Goal: Task Accomplishment & Management: Use online tool/utility

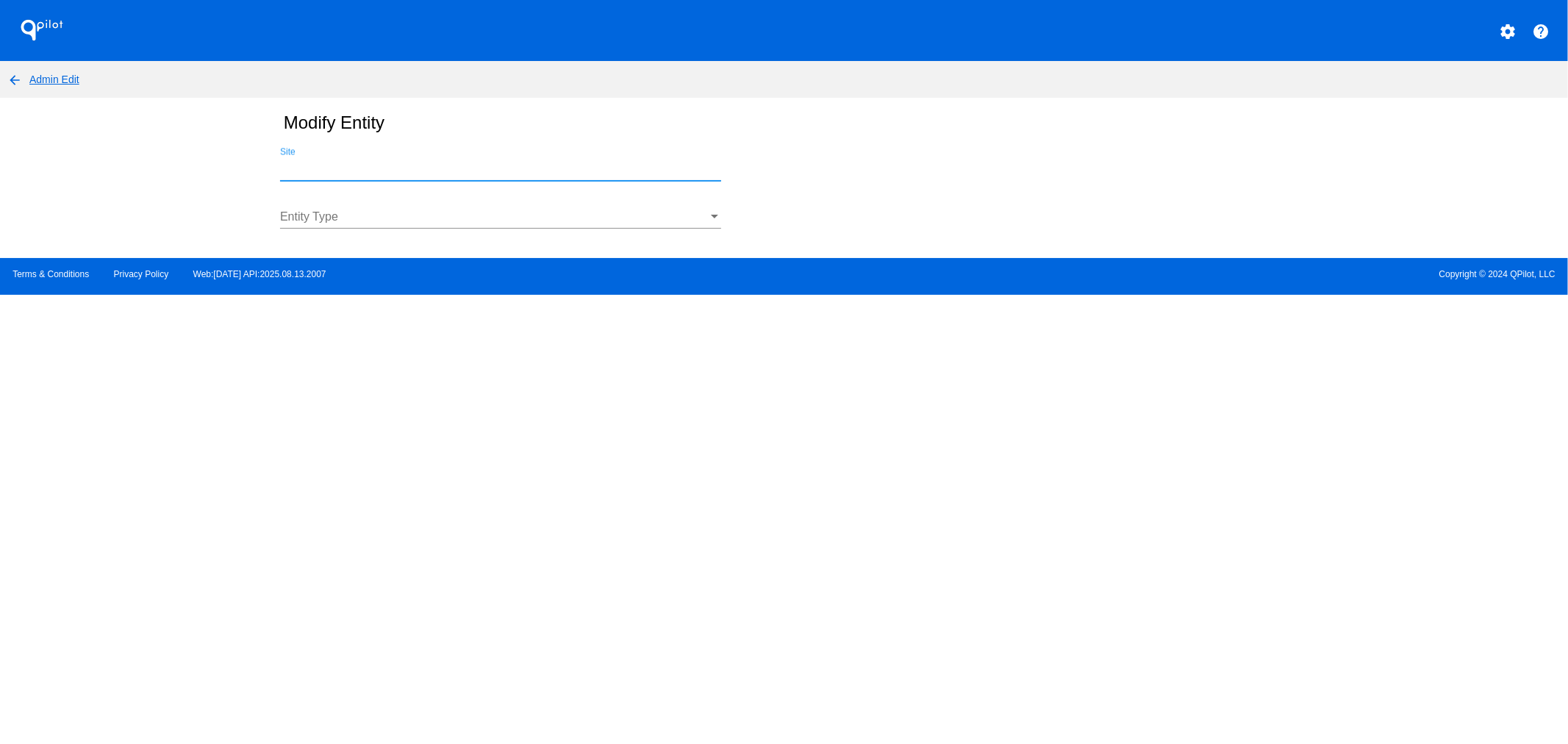
drag, startPoint x: 520, startPoint y: 170, endPoint x: 517, endPoint y: 182, distance: 12.4
click at [519, 170] on input "Site" at bounding box center [501, 169] width 441 height 13
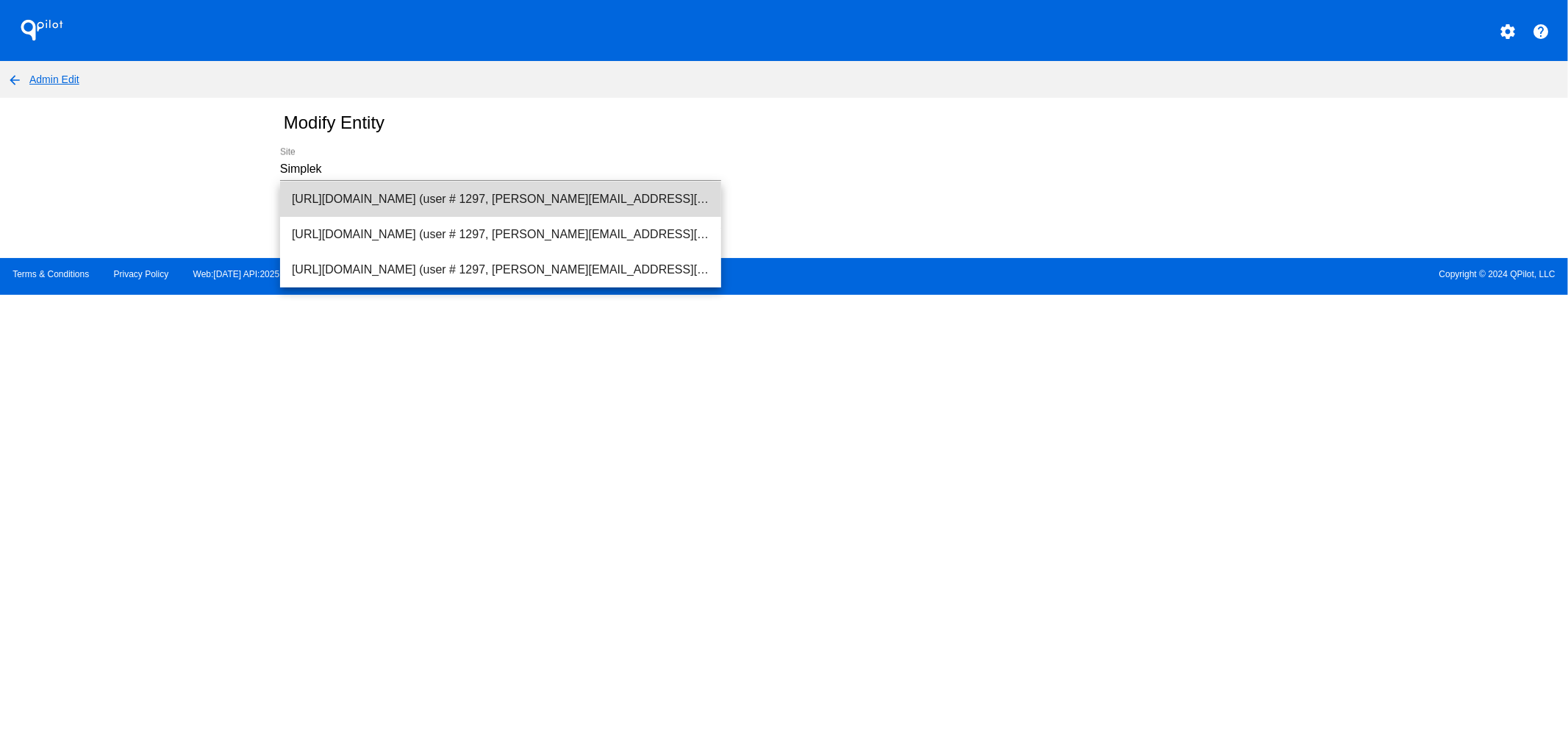
click at [376, 188] on span "[URL][DOMAIN_NAME] (user # 1297, [PERSON_NAME][EMAIL_ADDRESS][DOMAIN_NAME]) - P…" at bounding box center [500, 199] width 418 height 35
type input "[URL][DOMAIN_NAME] (user # 1297, [PERSON_NAME][EMAIL_ADDRESS][DOMAIN_NAME]) - P…"
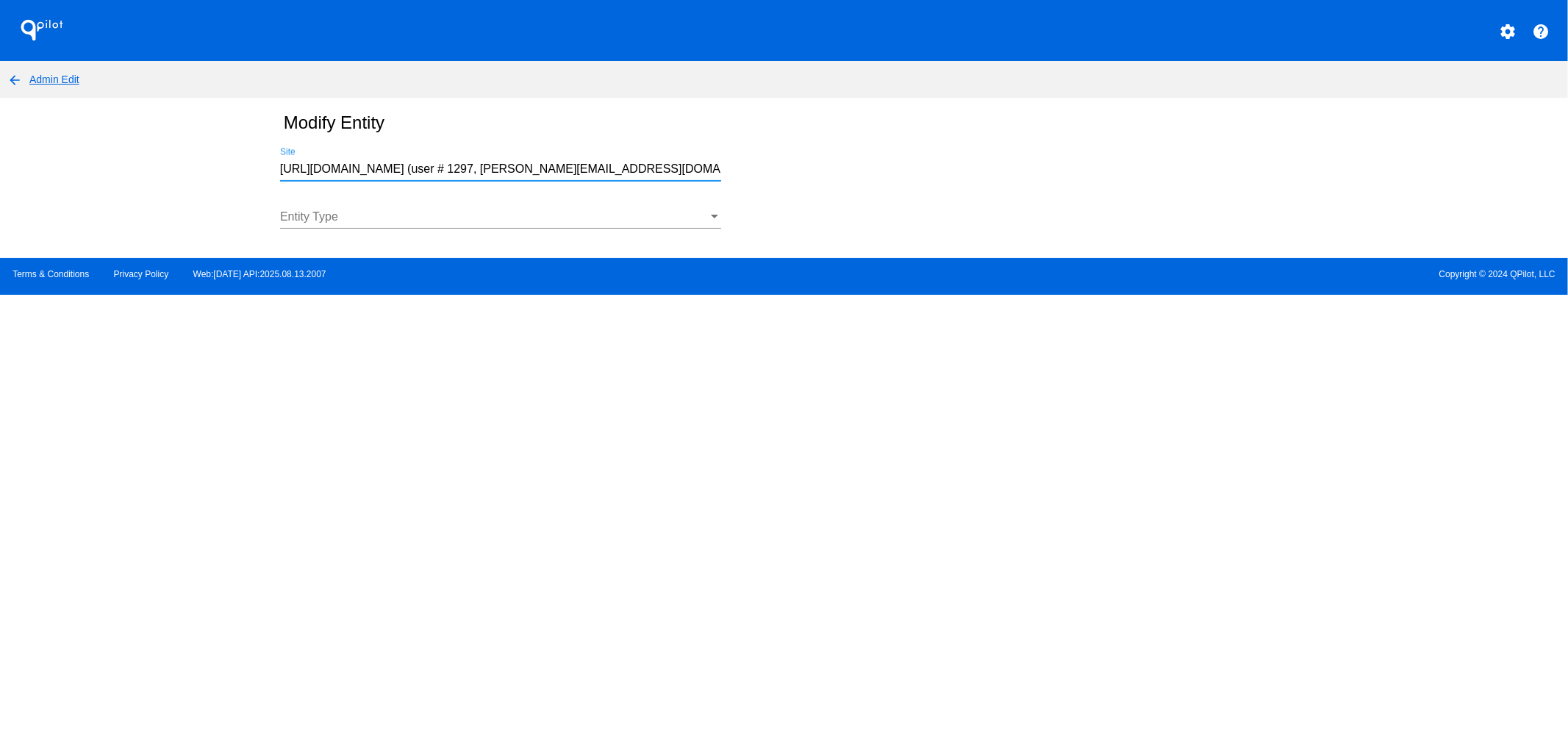
click at [352, 219] on div at bounding box center [494, 217] width 428 height 13
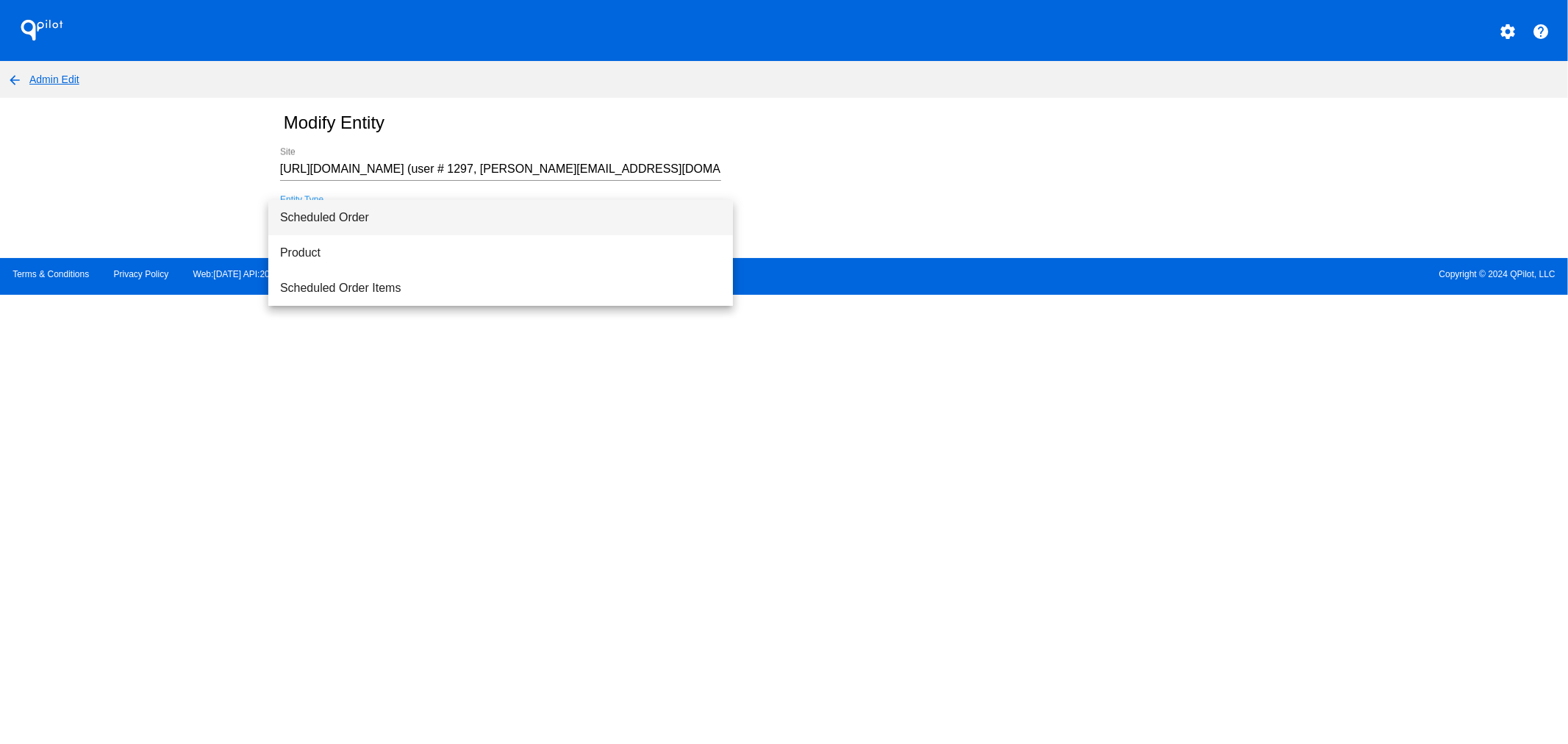
click at [343, 225] on span "Scheduled Order" at bounding box center [501, 217] width 441 height 35
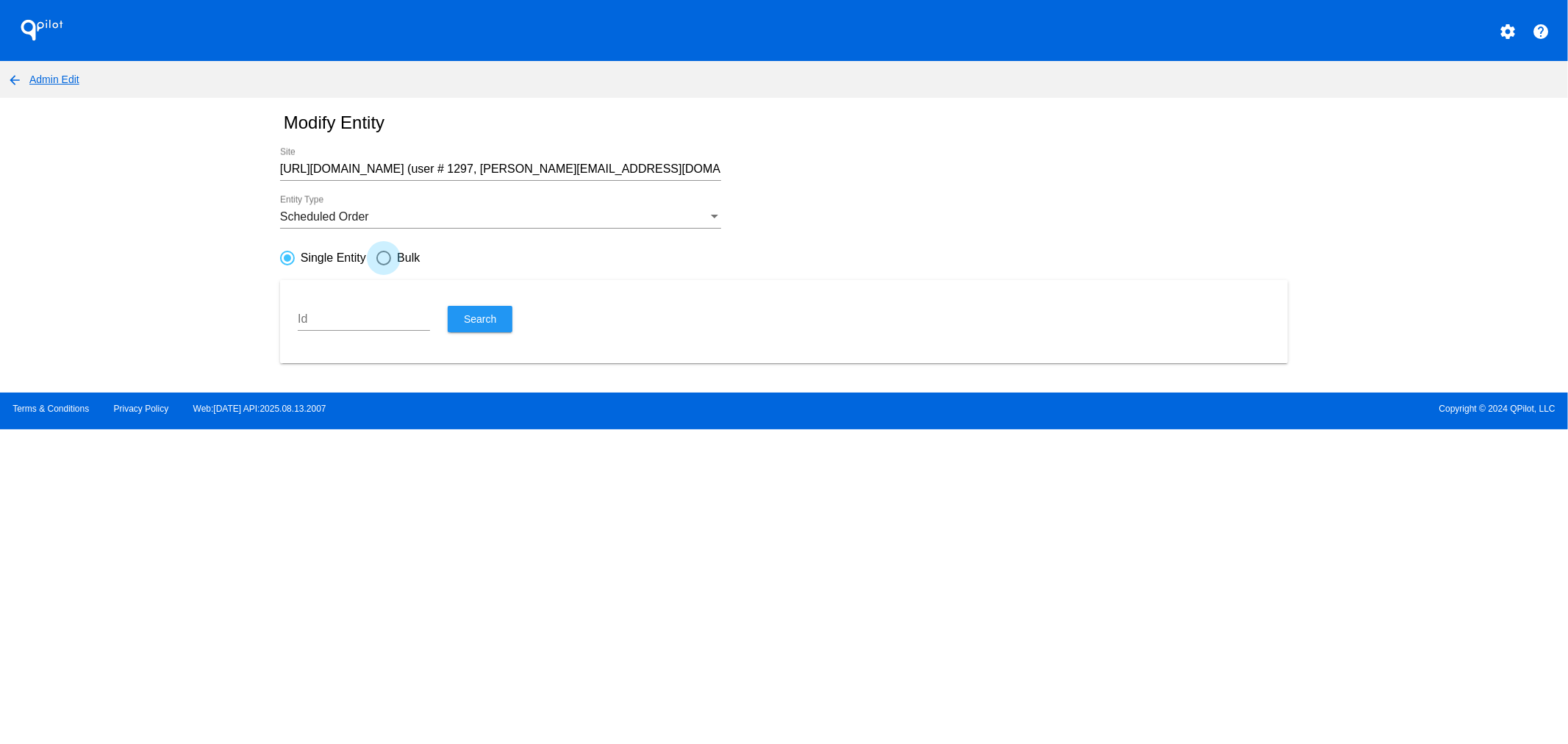
click at [395, 257] on div "Bulk" at bounding box center [405, 258] width 28 height 13
click at [376, 257] on input "Bulk" at bounding box center [375, 257] width 1 height 1
radio input "true"
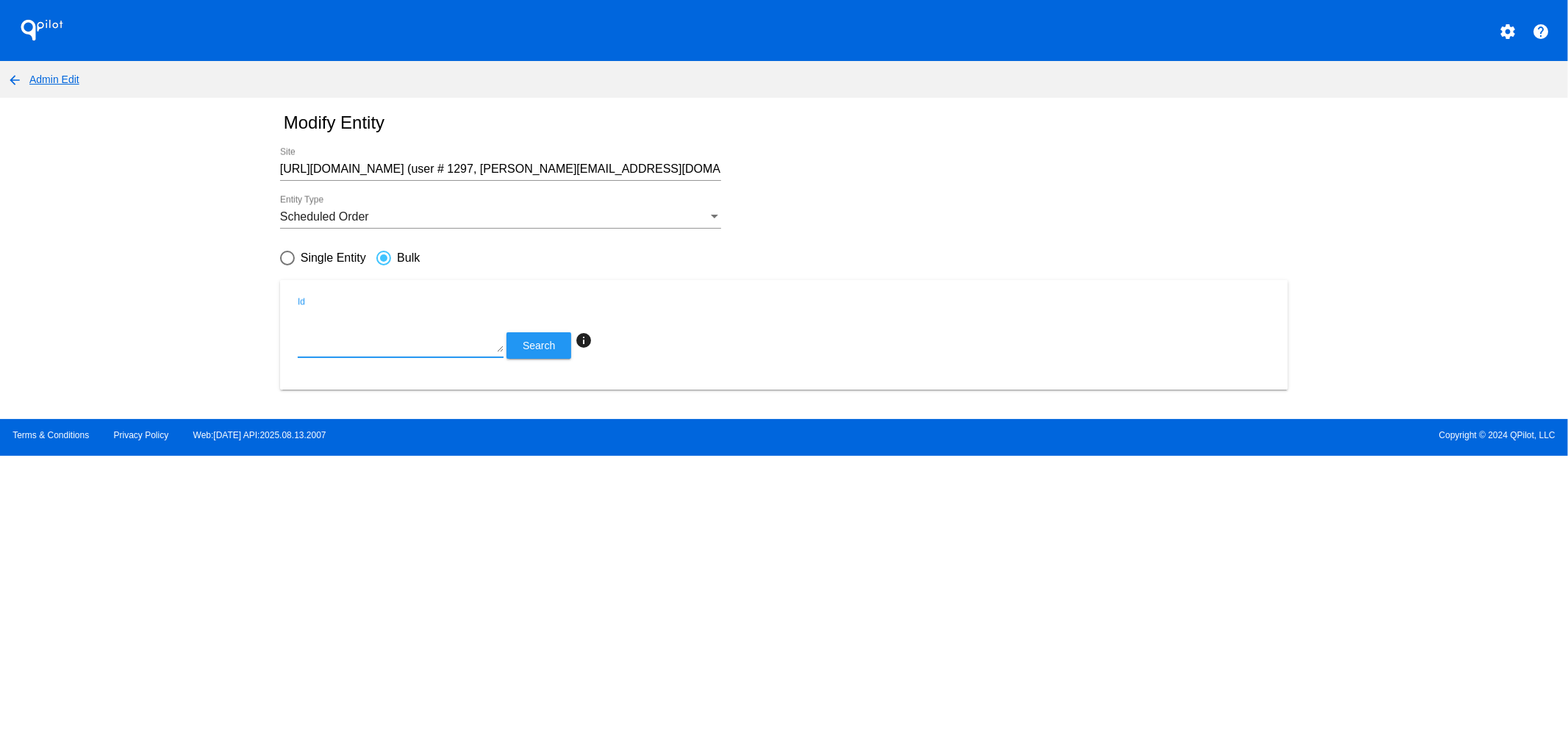
drag, startPoint x: 438, startPoint y: 349, endPoint x: 515, endPoint y: 355, distance: 77.2
click at [438, 349] on textarea "Id" at bounding box center [401, 332] width 206 height 40
paste textarea "1003350 1002656 1004537 1003229 1003834 1002307 1002662 1003210 1002645 1002307…"
click at [542, 349] on span "Search" at bounding box center [538, 345] width 32 height 11
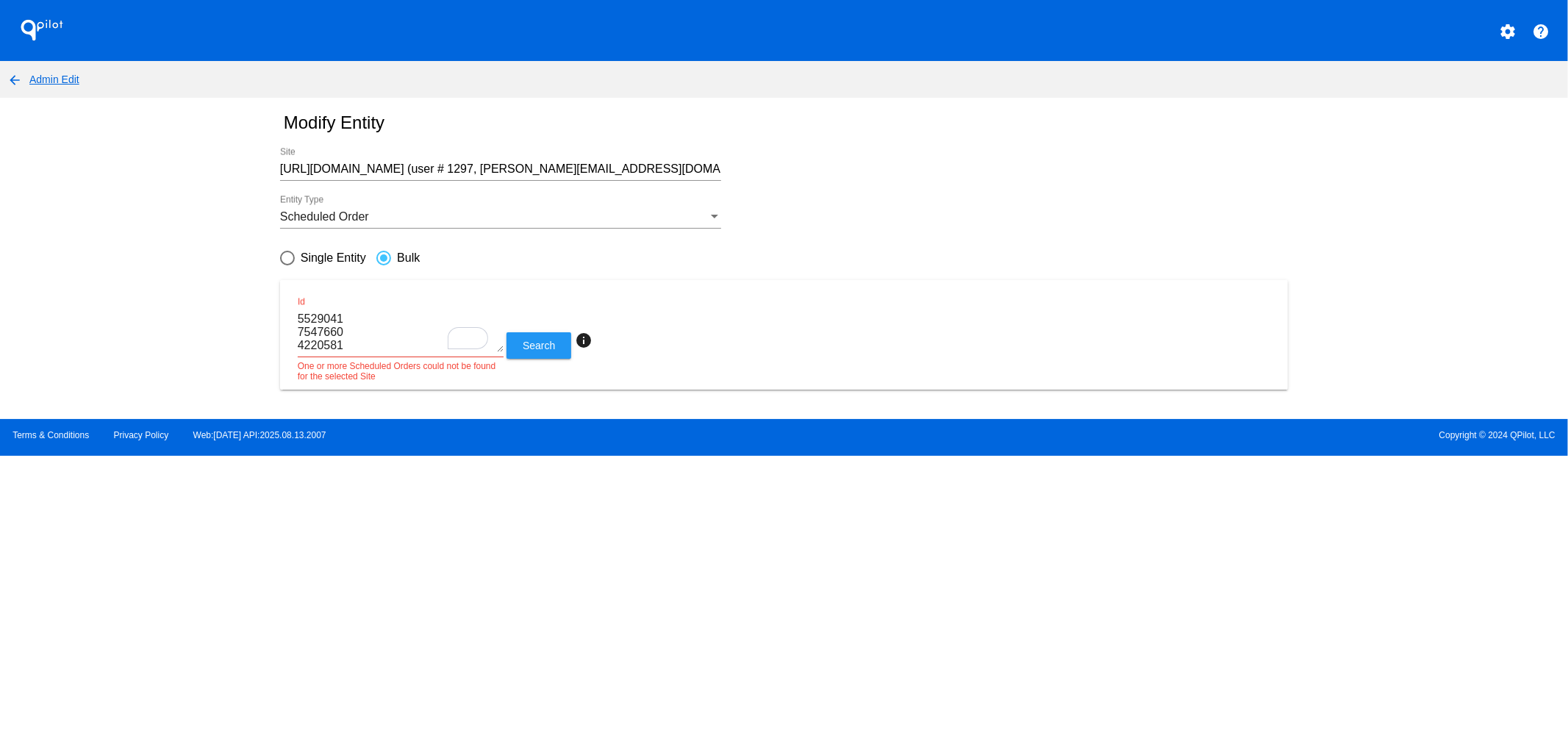
click at [355, 339] on textarea "Id" at bounding box center [401, 332] width 206 height 40
click at [357, 347] on textarea "Id" at bounding box center [401, 332] width 206 height 40
type textarea "1003350 1002656 1004537 1003229 1003834 1002307 1002662 1003210 1002645 1002307…"
click at [536, 345] on span "Search" at bounding box center [538, 345] width 32 height 11
